Goal: Transaction & Acquisition: Book appointment/travel/reservation

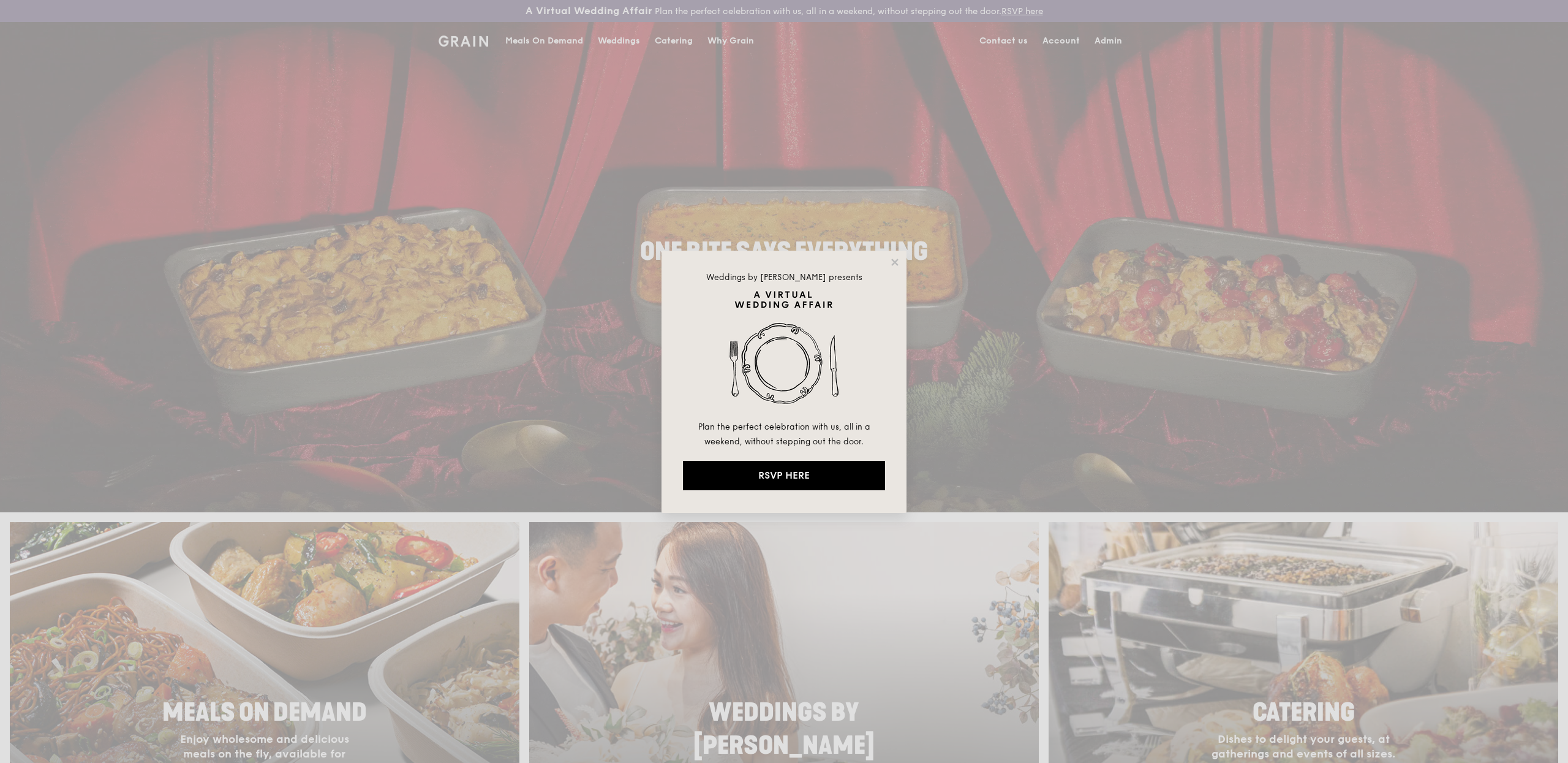
click at [525, 44] on div "Weddings by [PERSON_NAME] presents Plan the perfect celebration with us, all in…" at bounding box center [784, 382] width 1568 height 763
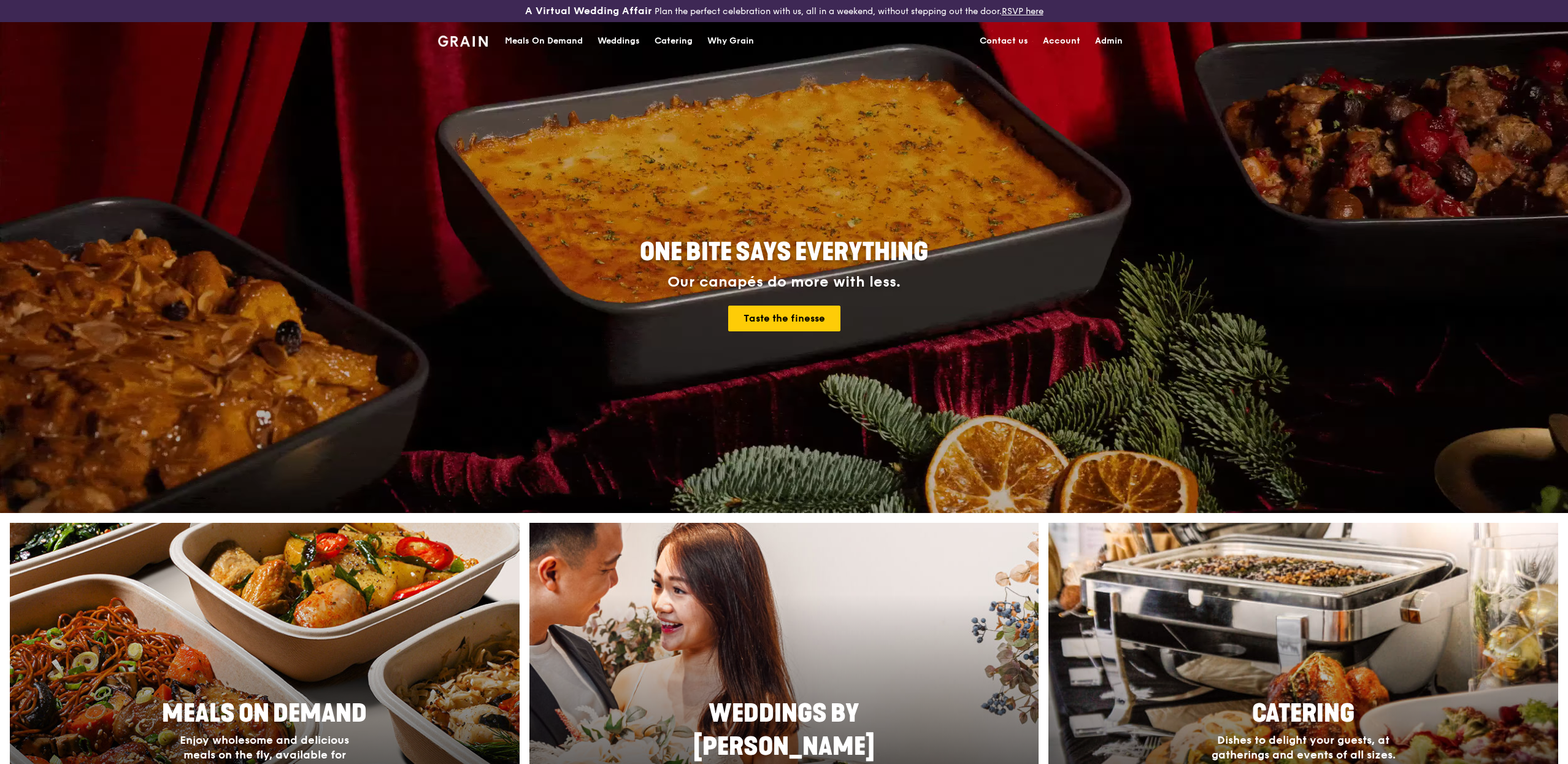
click at [668, 37] on div "Catering" at bounding box center [673, 41] width 38 height 37
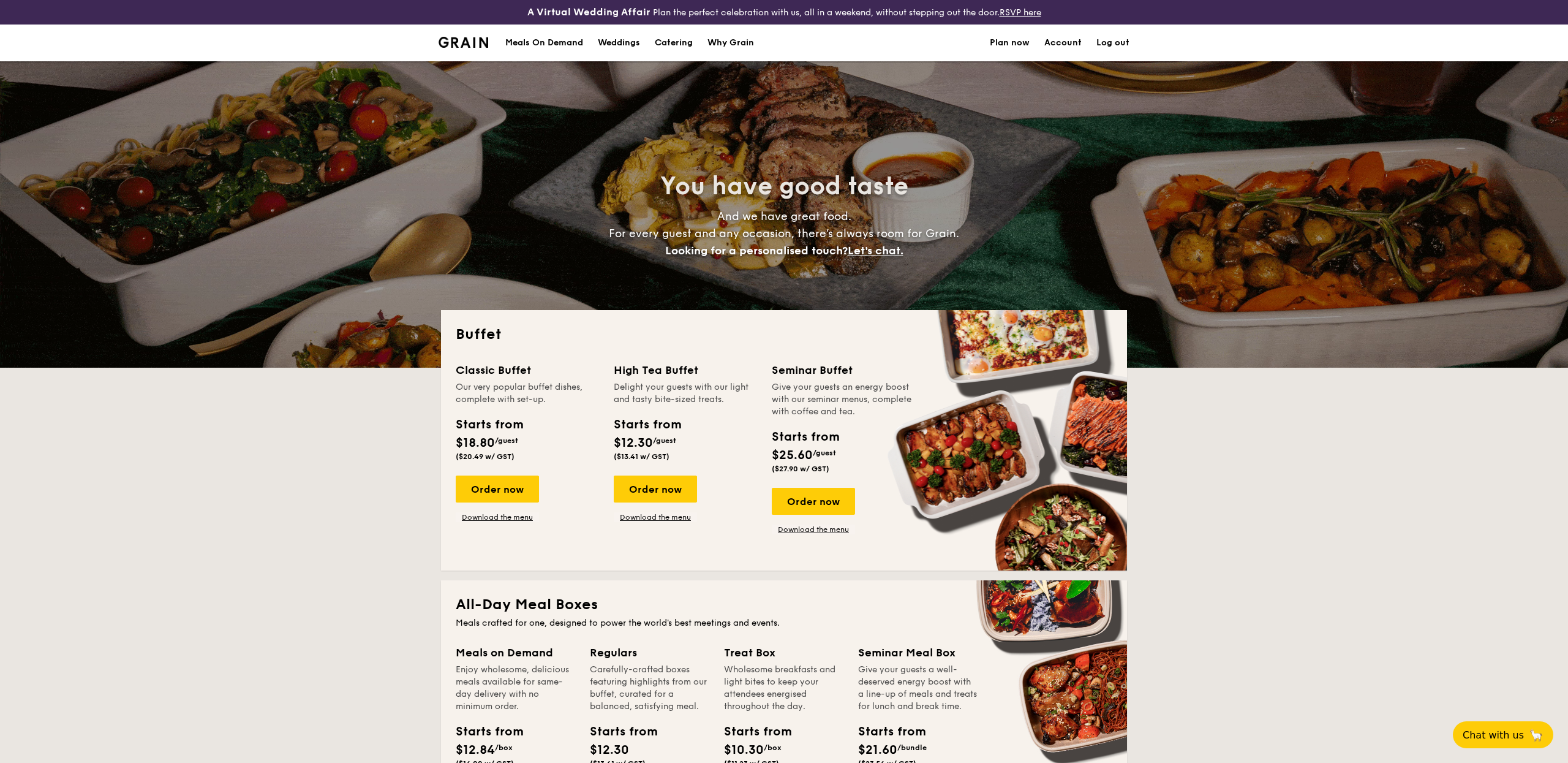
select select
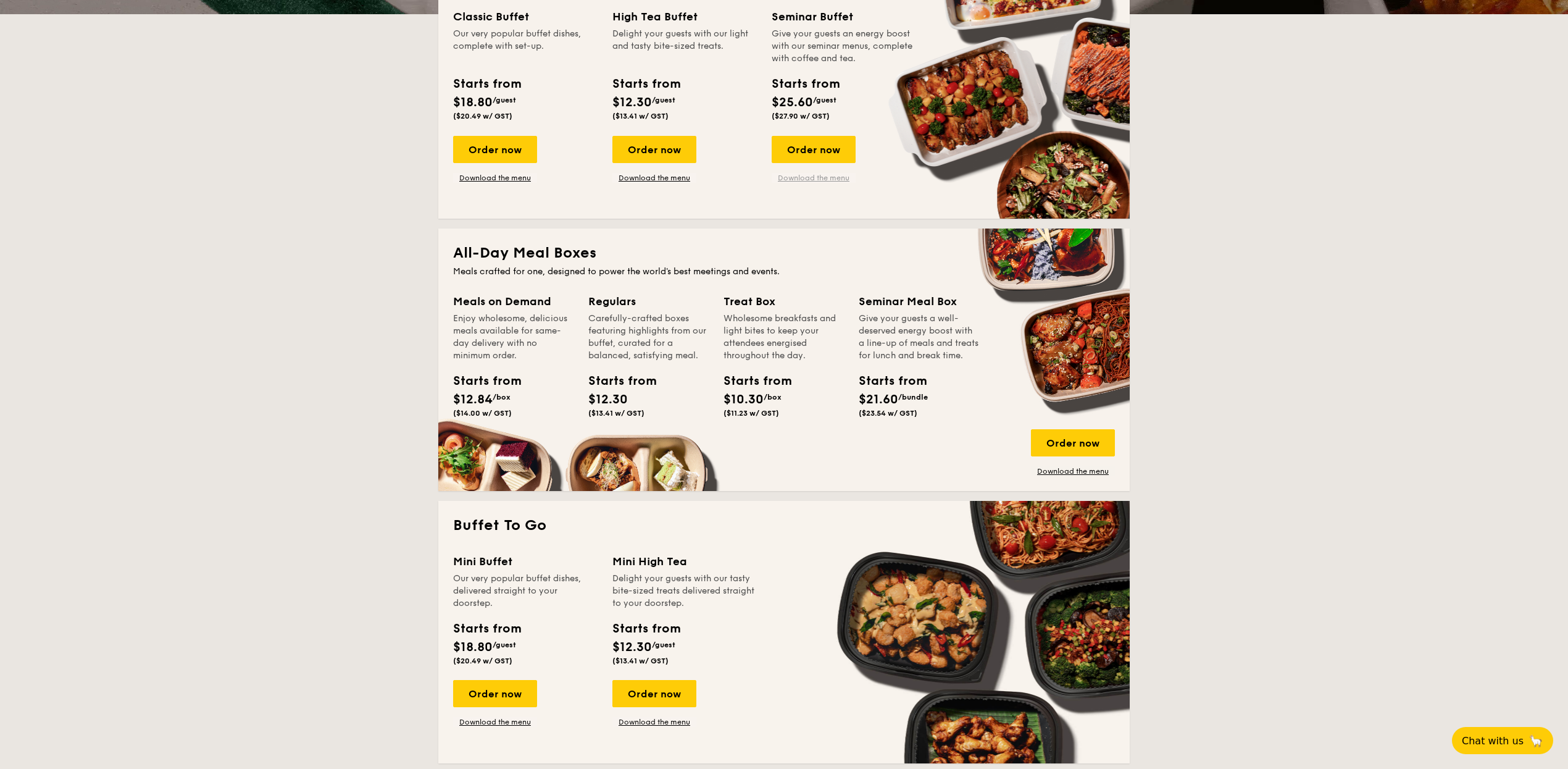
scroll to position [357, 0]
